Goal: Use online tool/utility: Utilize a website feature to perform a specific function

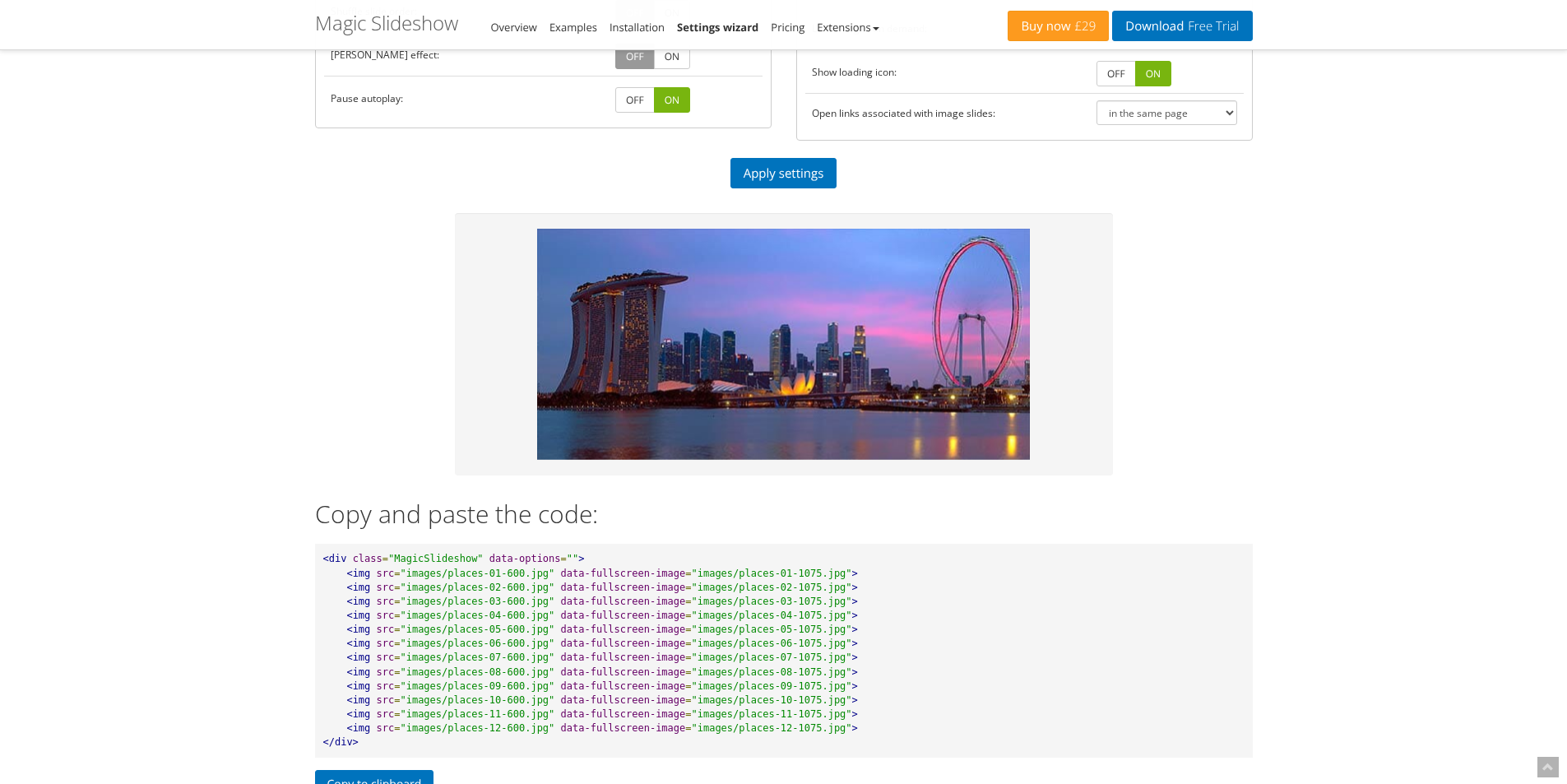
scroll to position [658, 0]
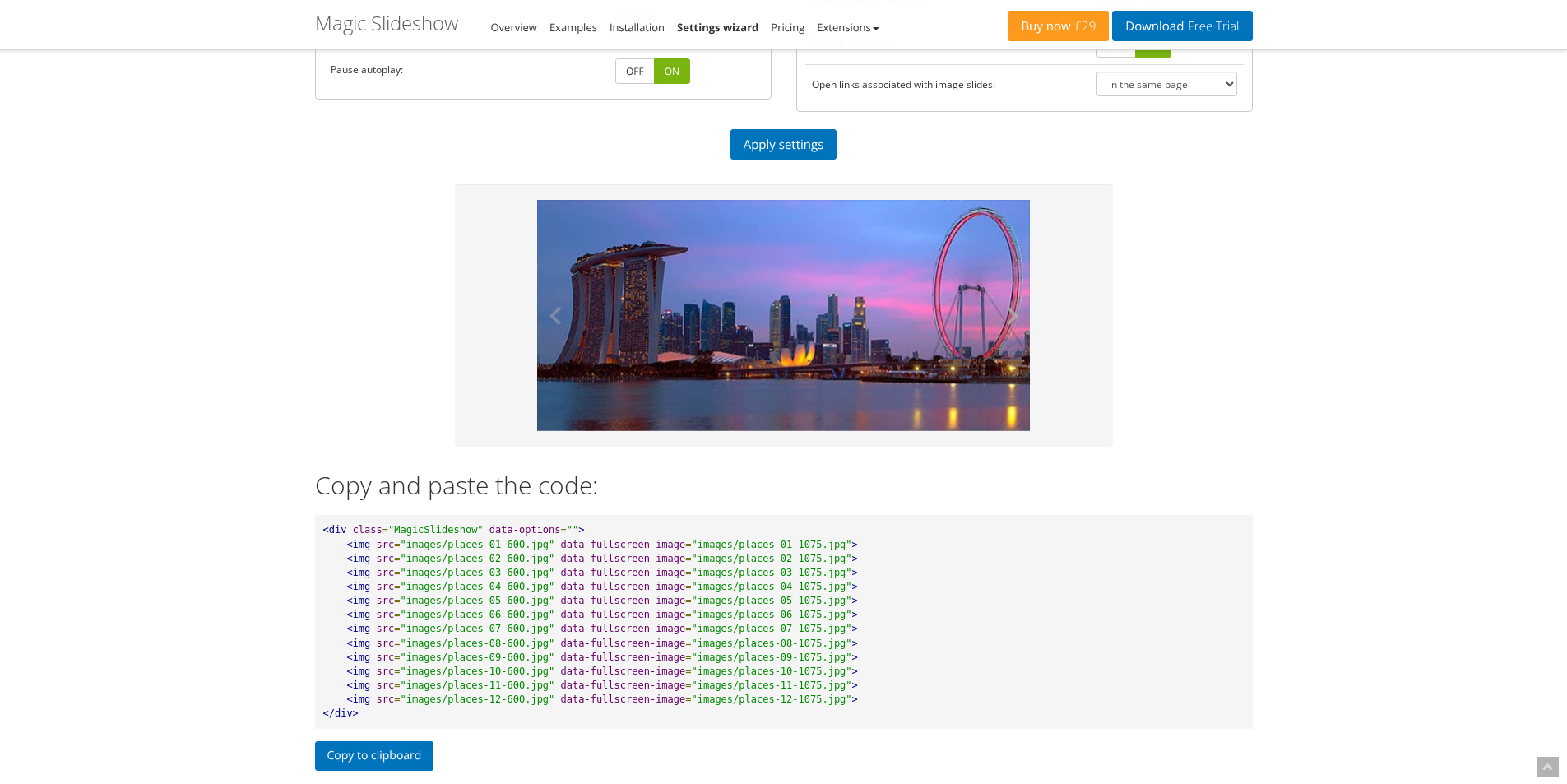
click at [992, 319] on button at bounding box center [1006, 315] width 50 height 231
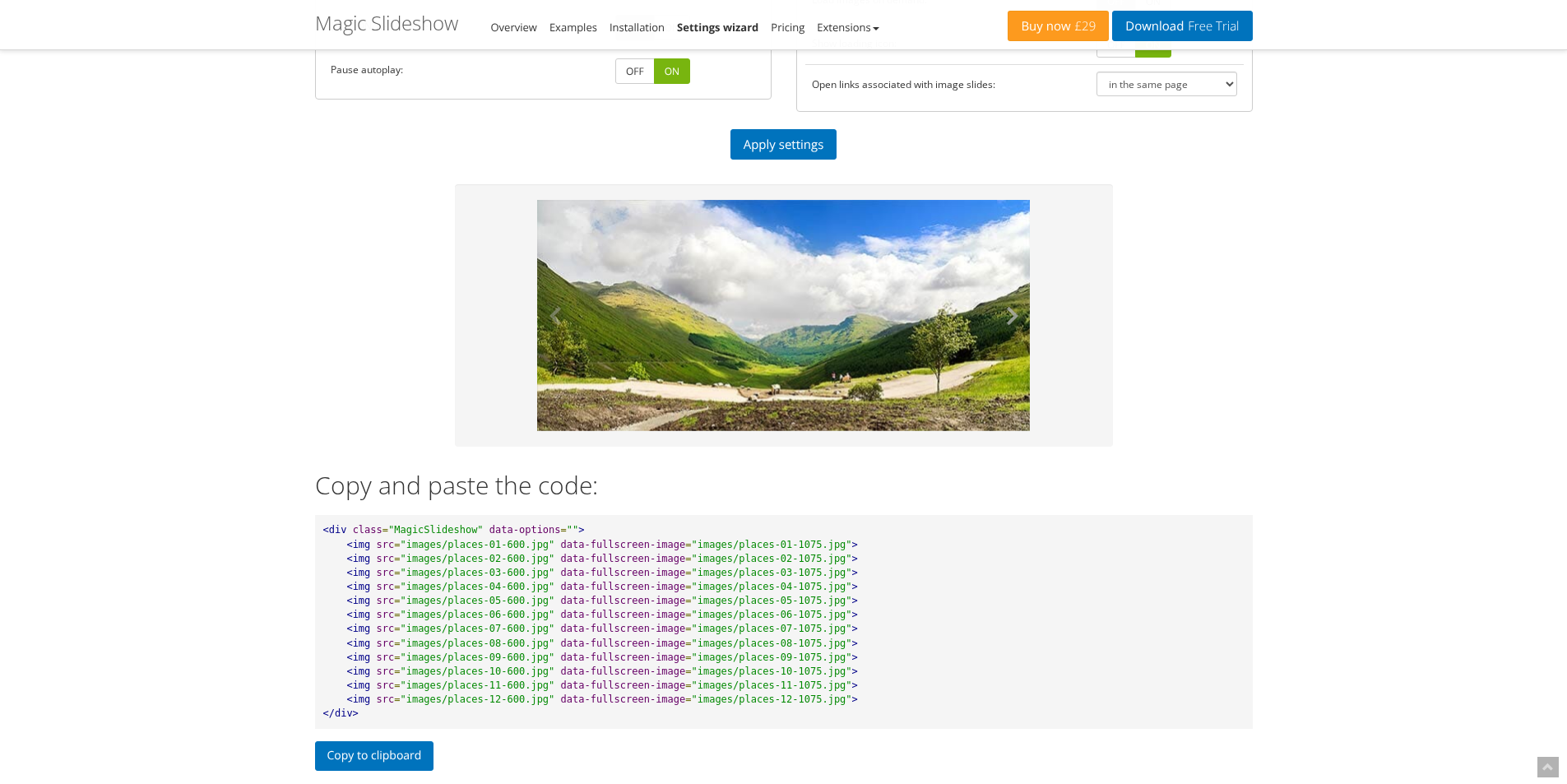
click at [996, 317] on button at bounding box center [1006, 315] width 50 height 231
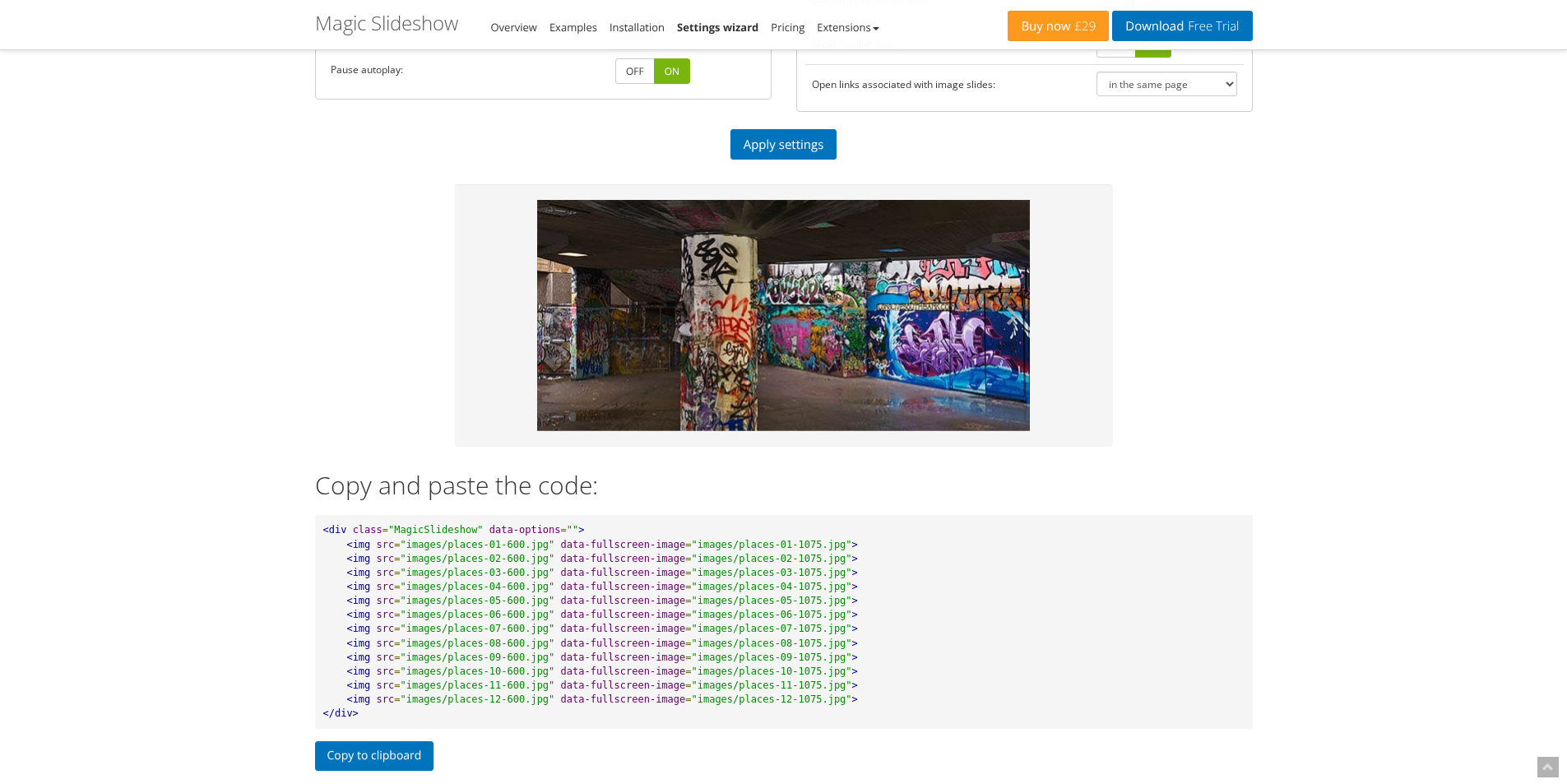
click at [1015, 319] on button at bounding box center [1006, 315] width 50 height 231
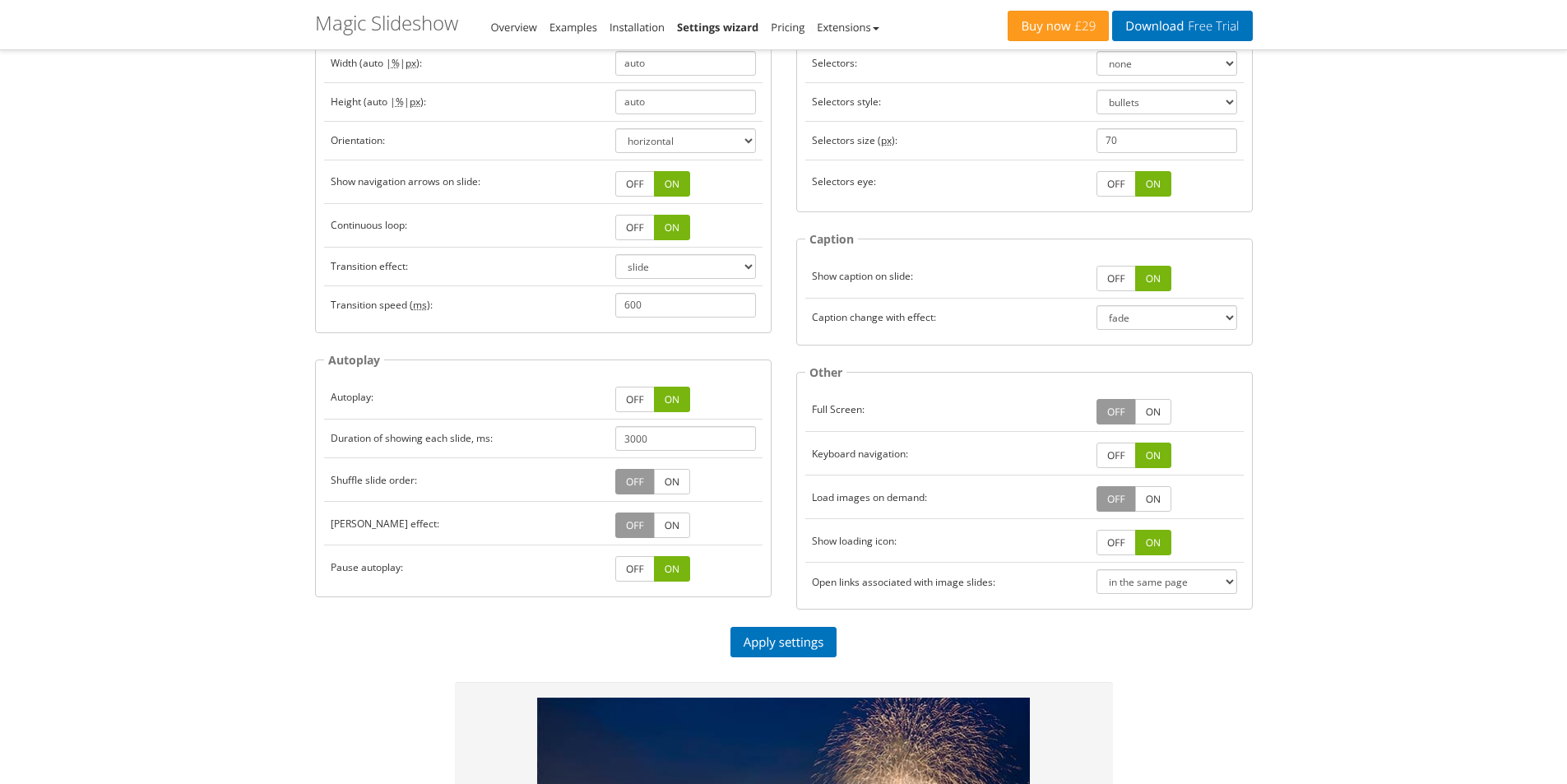
scroll to position [165, 0]
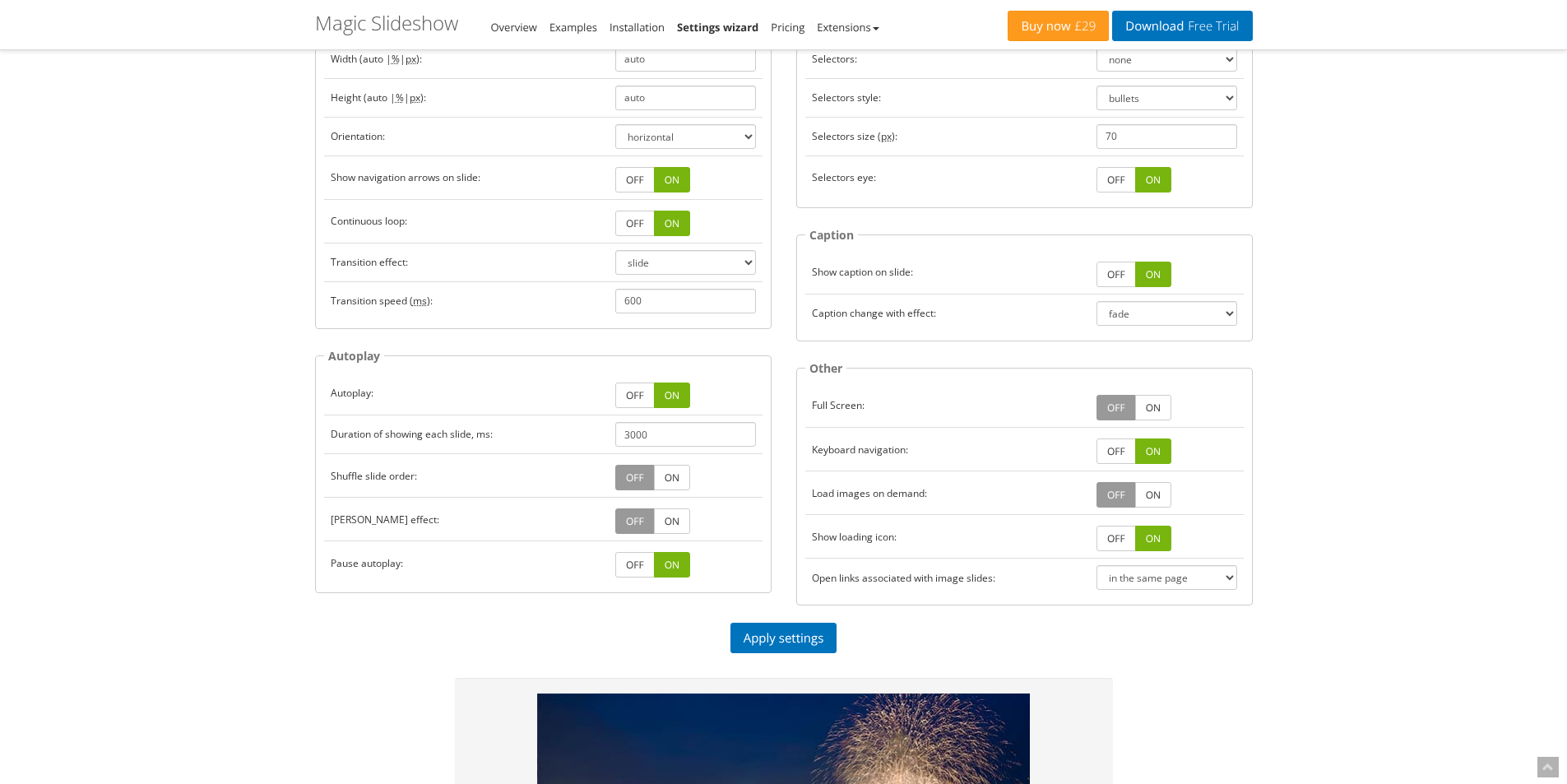
click at [369, 433] on td "Duration of showing each slide, ms:" at bounding box center [466, 434] width 285 height 39
click at [358, 404] on div at bounding box center [358, 404] width 0 height 0
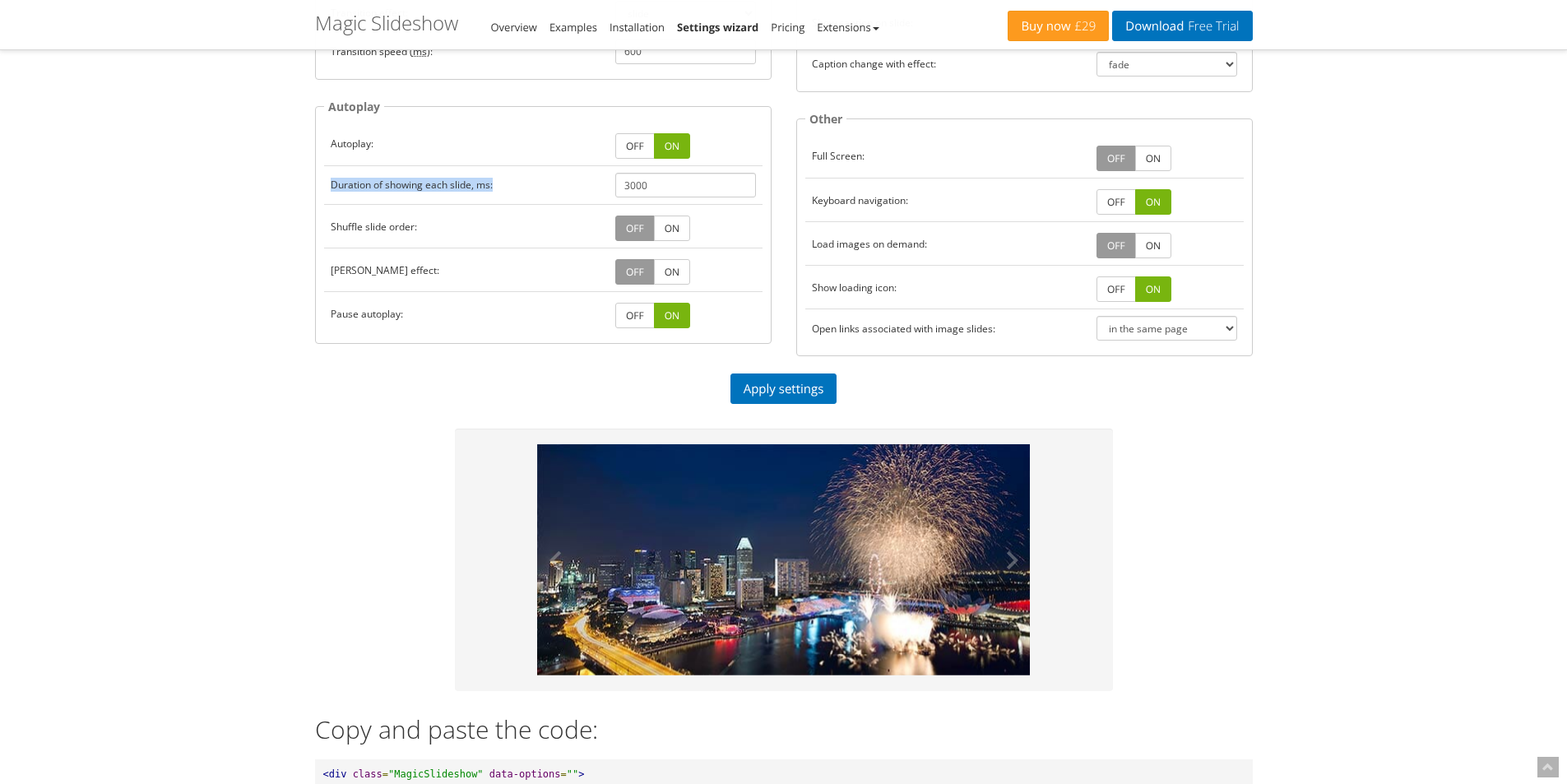
scroll to position [411, 0]
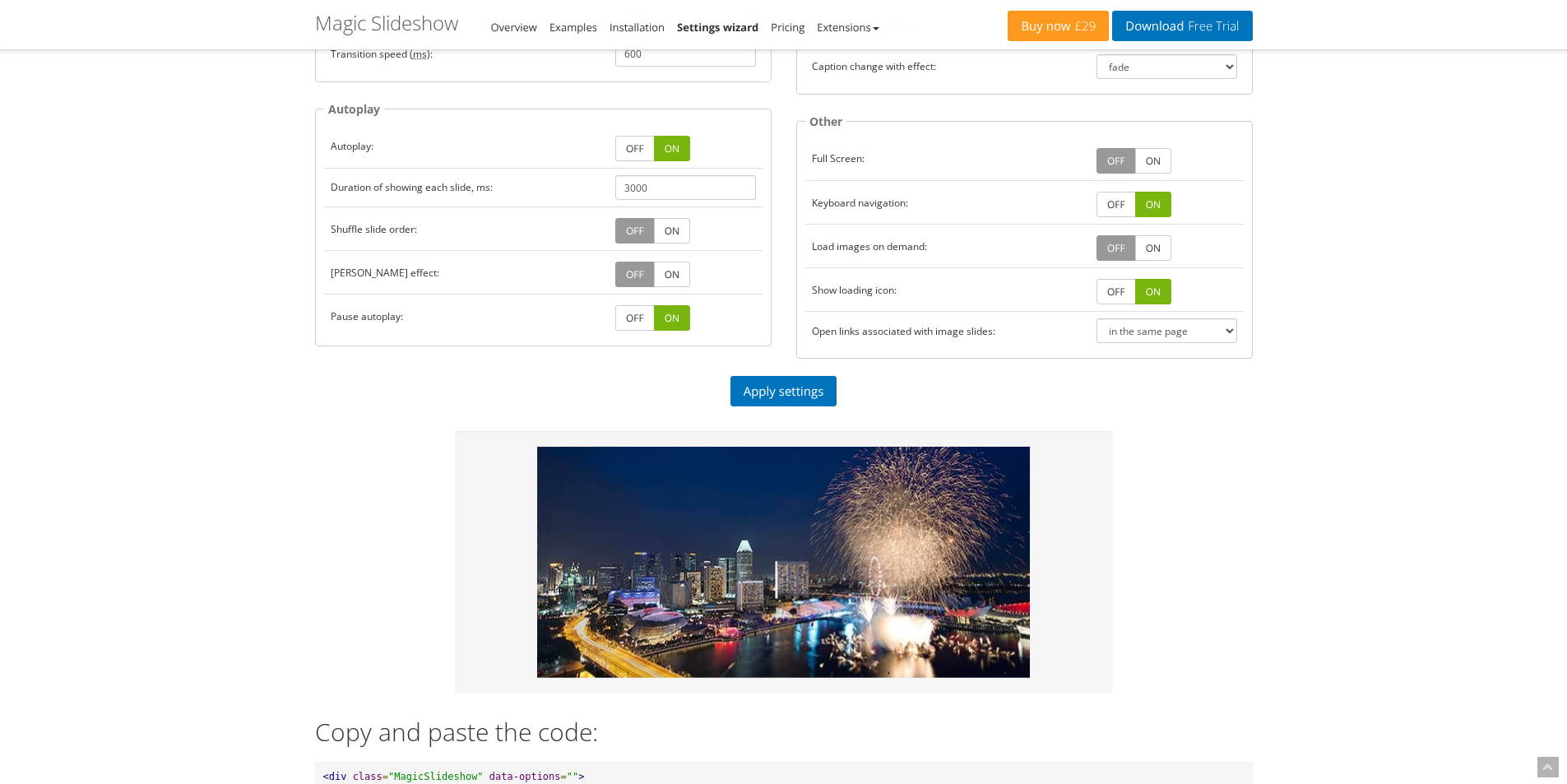
click at [702, 398] on p "Apply settings" at bounding box center [784, 392] width 938 height 31
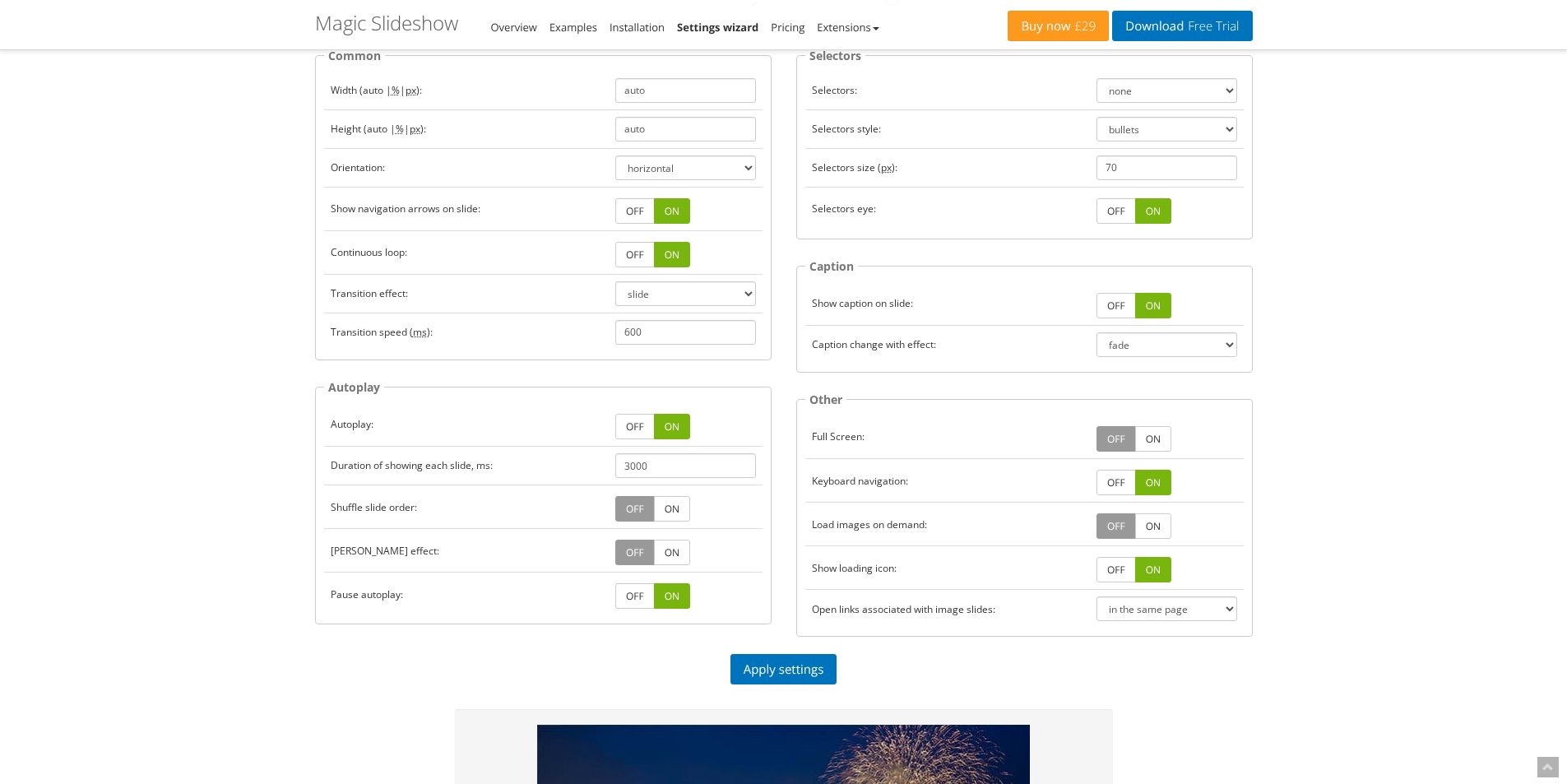
scroll to position [0, 0]
